Goal: Complete application form

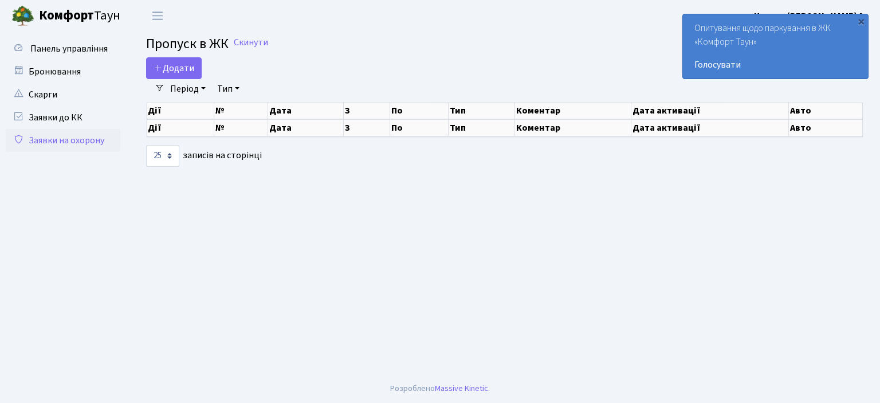
select select "25"
click at [182, 70] on span "Додати" at bounding box center [174, 68] width 41 height 13
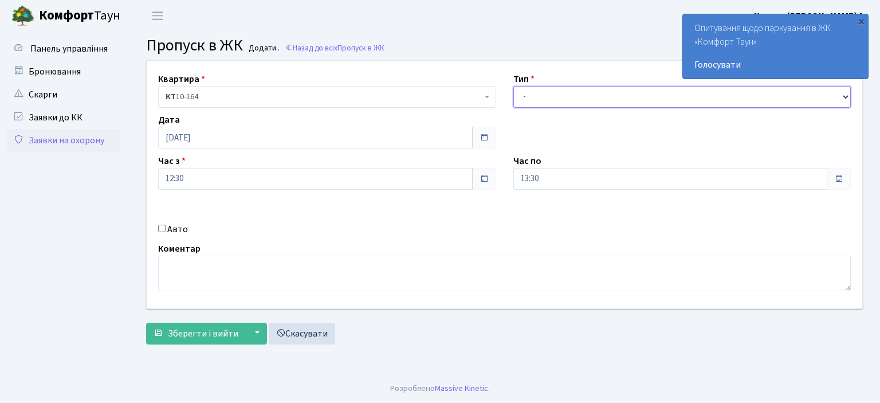
drag, startPoint x: 543, startPoint y: 95, endPoint x: 543, endPoint y: 107, distance: 12.1
click at [543, 95] on select "- Доставка Таксі Гості Сервіс" at bounding box center [683, 97] width 338 height 22
select select "1"
click at [514, 86] on select "- Доставка Таксі Гості Сервіс" at bounding box center [683, 97] width 338 height 22
click at [546, 174] on input "13:30" at bounding box center [671, 179] width 315 height 22
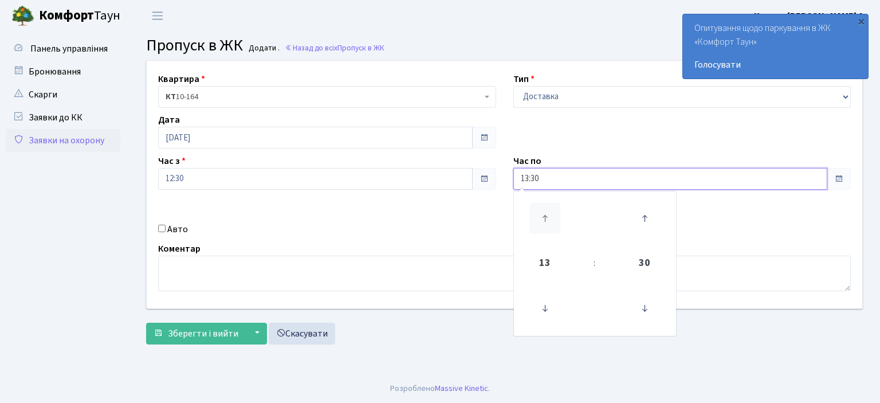
click at [546, 213] on icon at bounding box center [545, 218] width 31 height 31
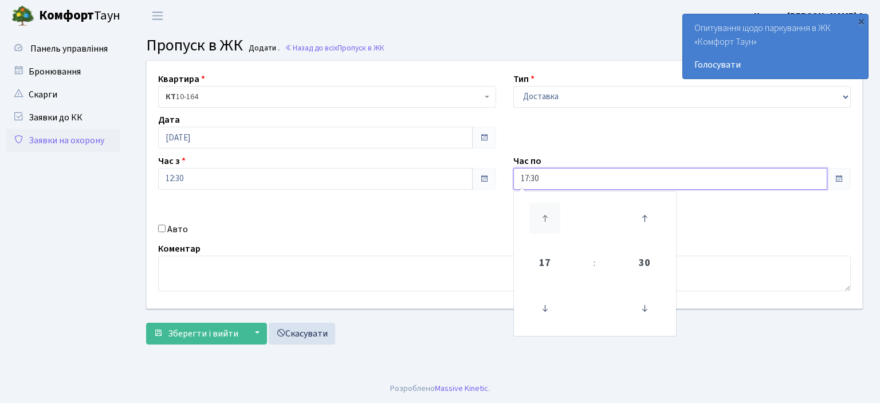
type input "18:30"
click at [157, 226] on div "Авто" at bounding box center [327, 229] width 355 height 14
click at [162, 228] on input "Авто" at bounding box center [161, 228] width 7 height 7
checkbox input "true"
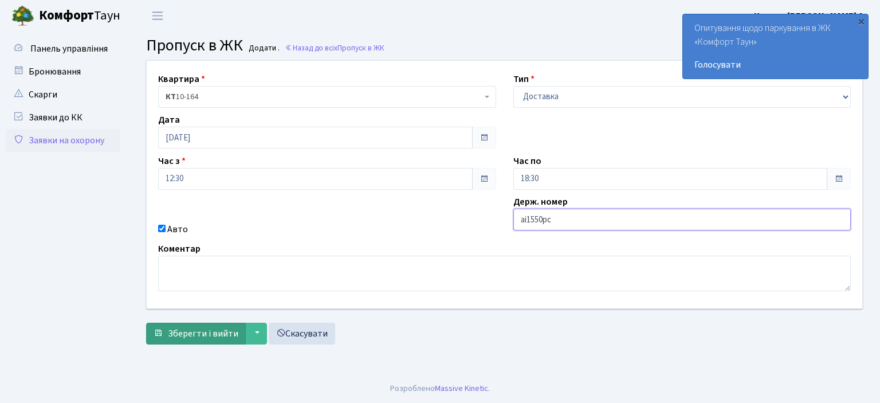
type input "аі1550рс"
click at [181, 334] on span "Зберегти і вийти" at bounding box center [203, 333] width 70 height 13
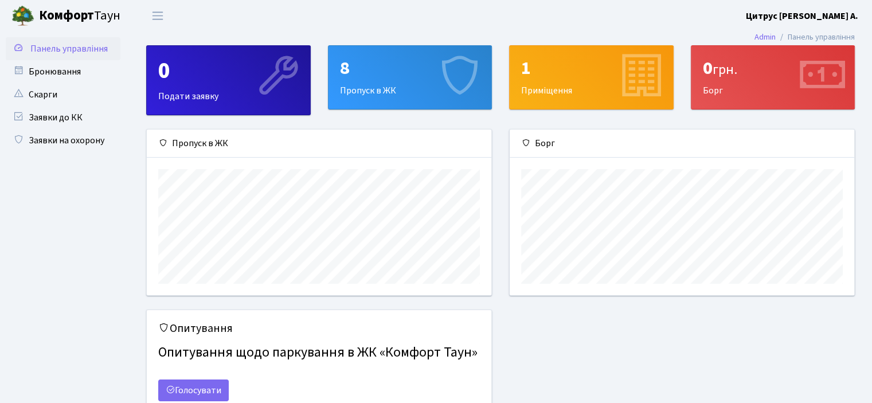
scroll to position [165, 344]
click at [76, 139] on link "Заявки на охорону" at bounding box center [63, 140] width 115 height 23
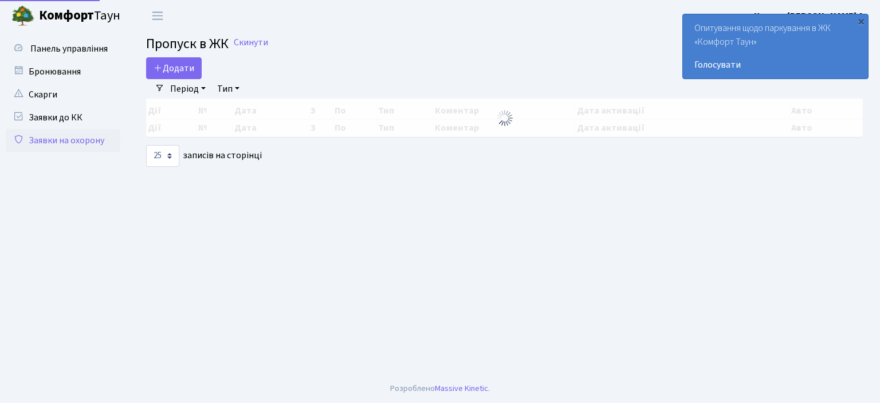
select select "25"
